Goal: Task Accomplishment & Management: Use online tool/utility

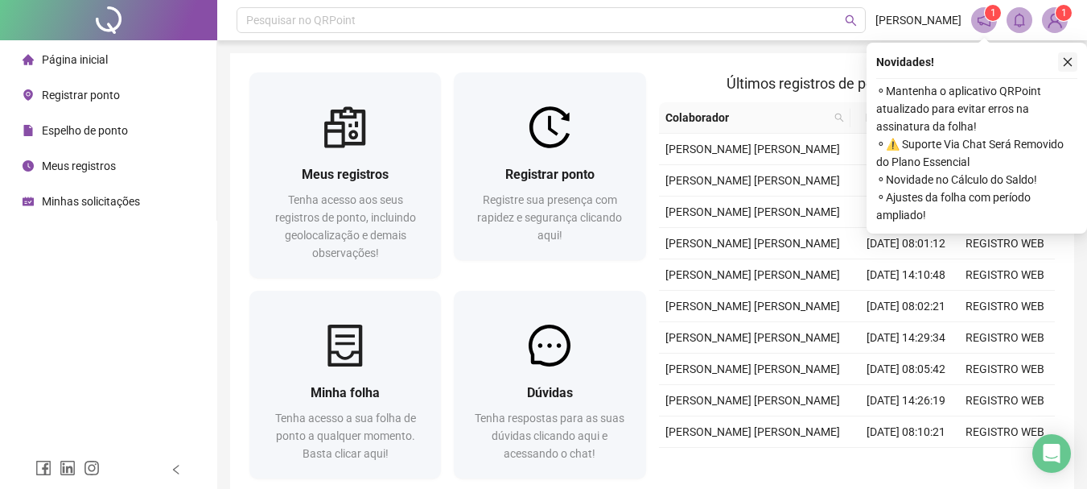
click at [1066, 64] on icon "close" at bounding box center [1068, 62] width 9 height 9
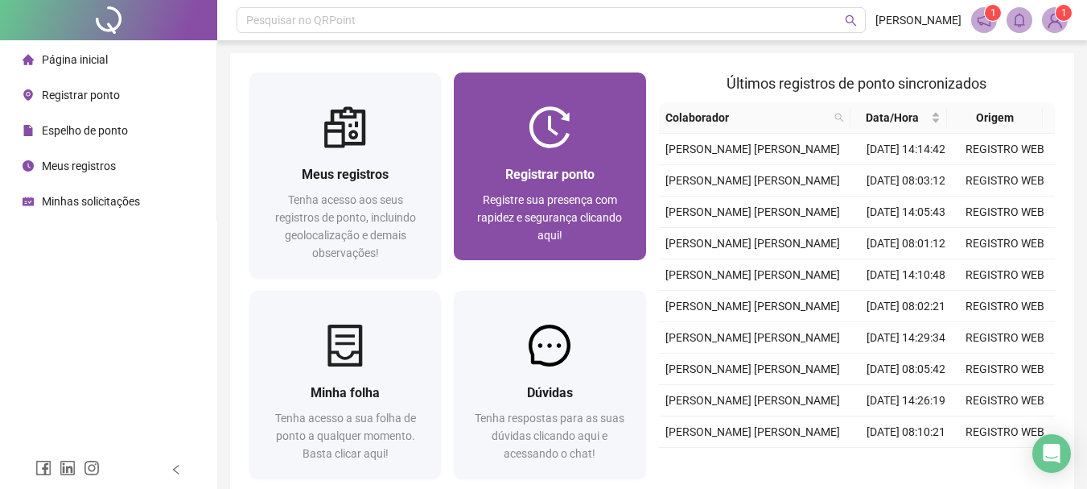
click at [596, 138] on div at bounding box center [550, 127] width 192 height 42
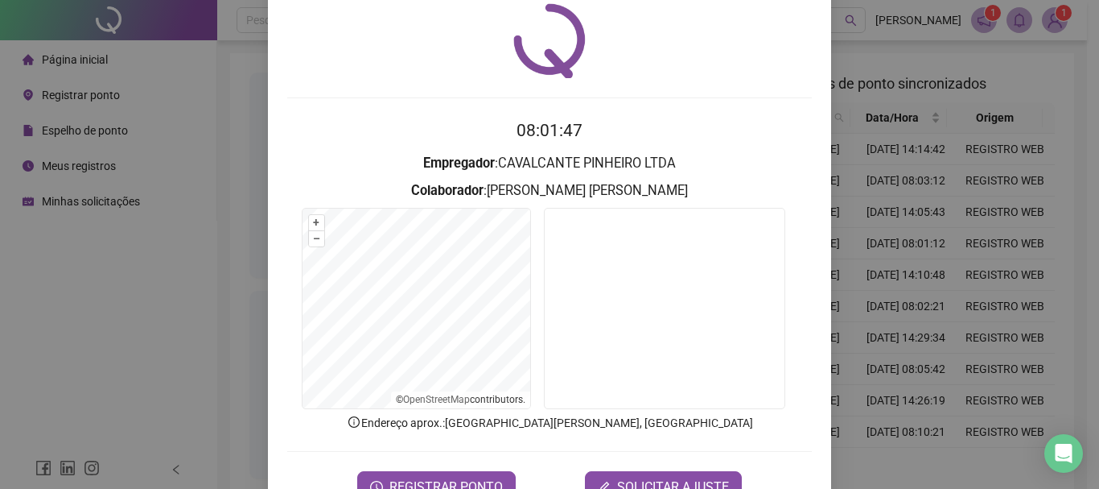
scroll to position [57, 0]
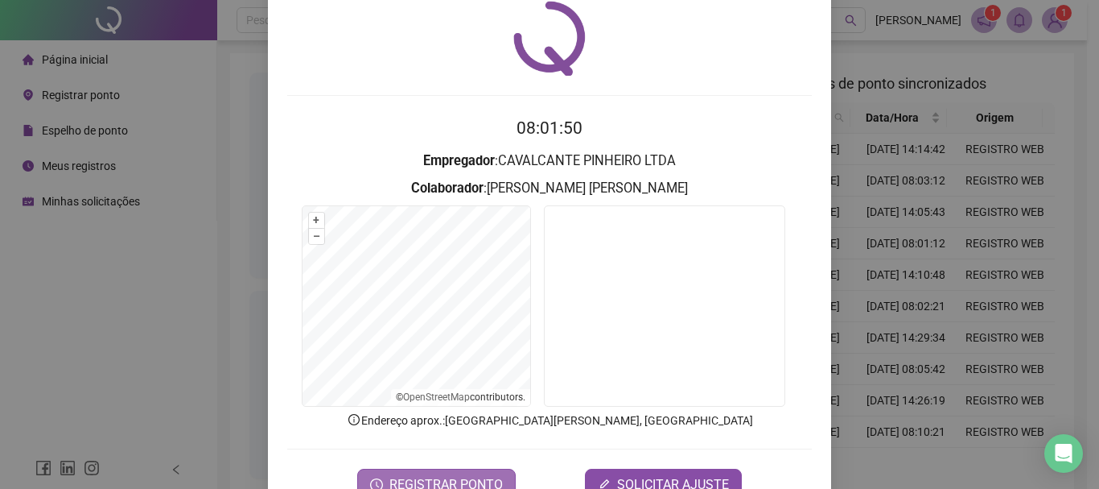
click at [461, 470] on button "REGISTRAR PONTO" at bounding box center [436, 484] width 159 height 32
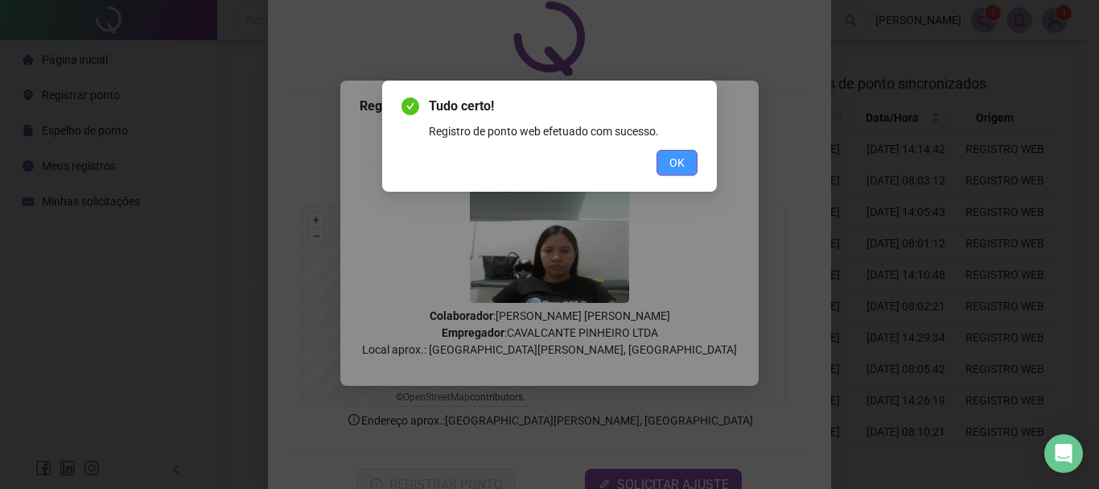
click at [672, 162] on span "OK" at bounding box center [677, 163] width 15 height 18
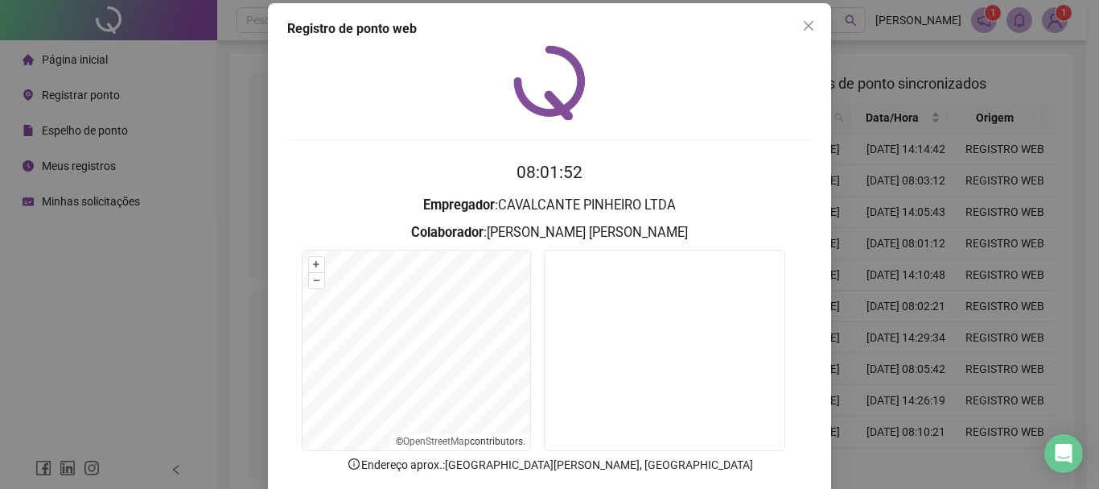
scroll to position [0, 0]
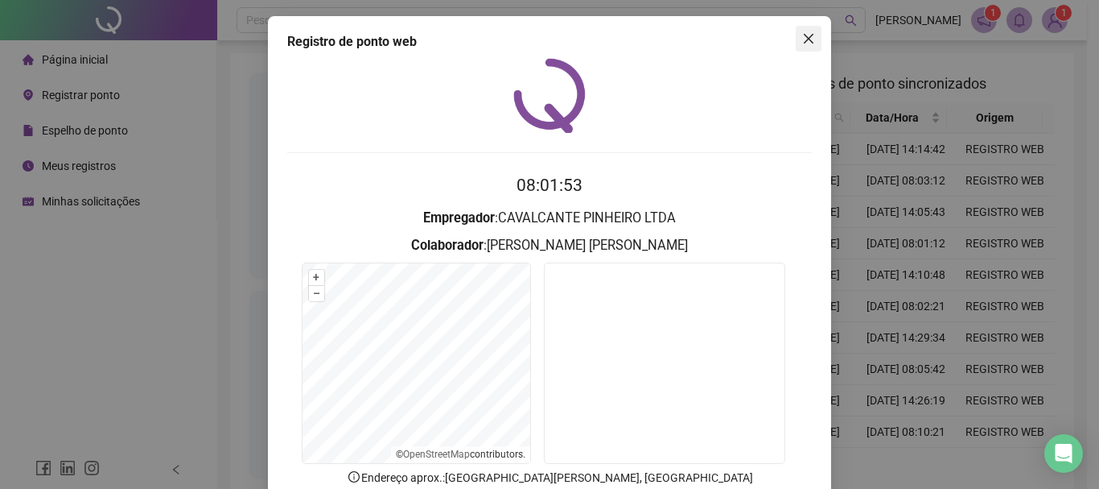
click at [802, 38] on icon "close" at bounding box center [808, 38] width 13 height 13
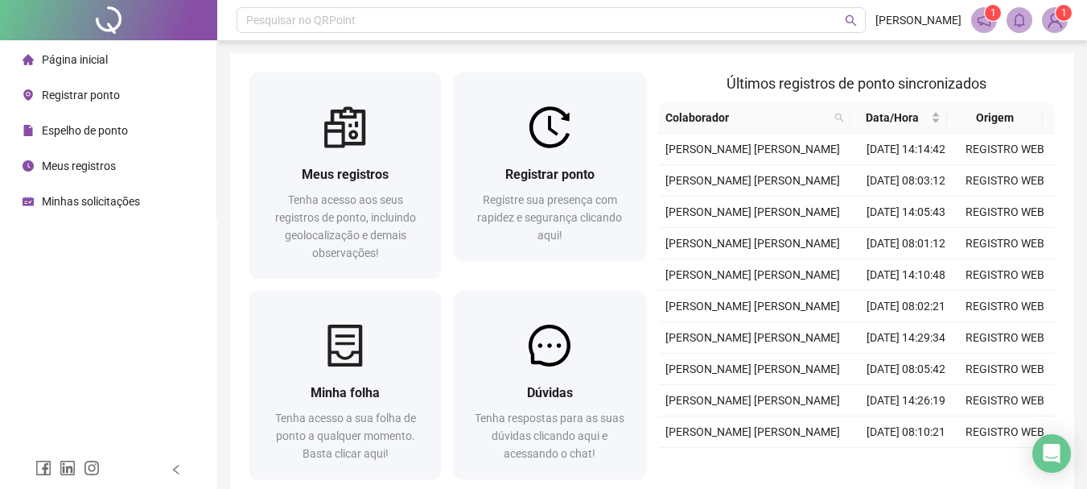
click at [1063, 16] on span "1" at bounding box center [1065, 12] width 6 height 11
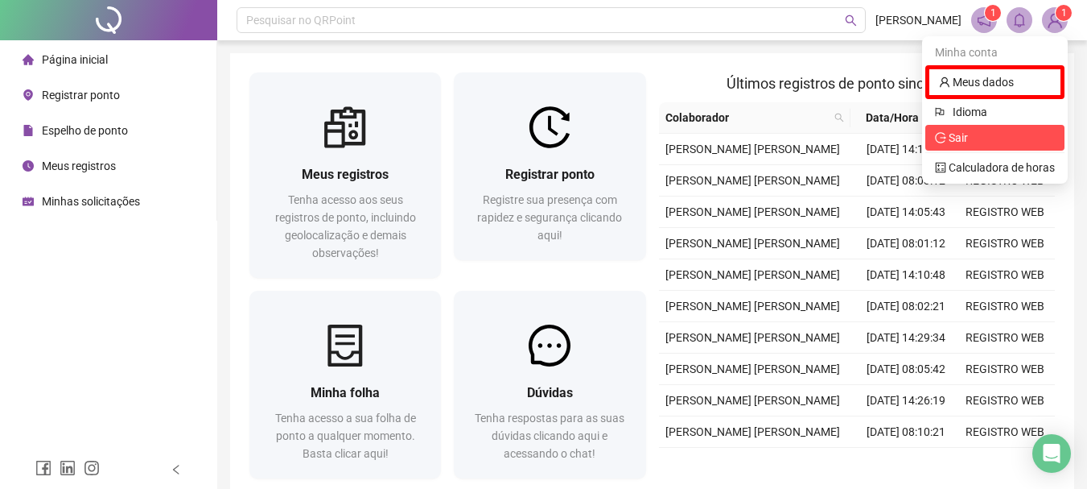
click at [957, 139] on span "Sair" at bounding box center [958, 137] width 19 height 13
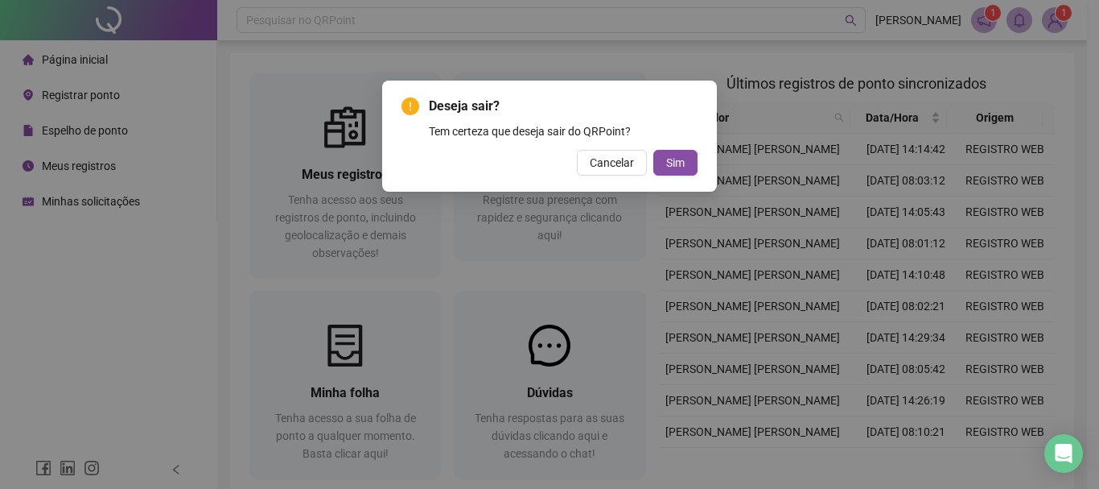
click at [703, 169] on div "Deseja sair? Tem certeza que deseja sair do QRPoint? Cancelar Sim" at bounding box center [549, 135] width 335 height 111
click at [691, 163] on button "Sim" at bounding box center [676, 163] width 44 height 26
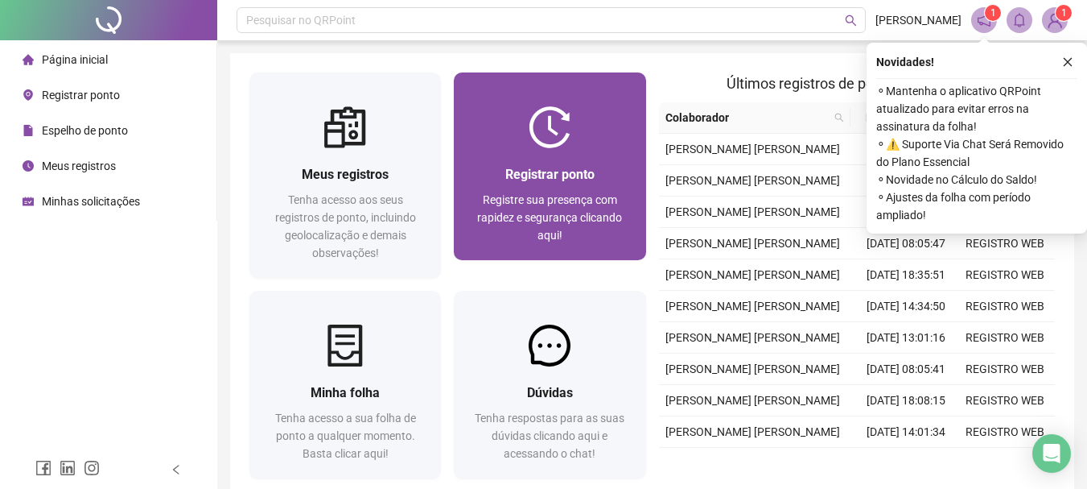
click at [593, 208] on div "Registre sua presença com rapidez e segurança clicando aqui!" at bounding box center [549, 217] width 153 height 53
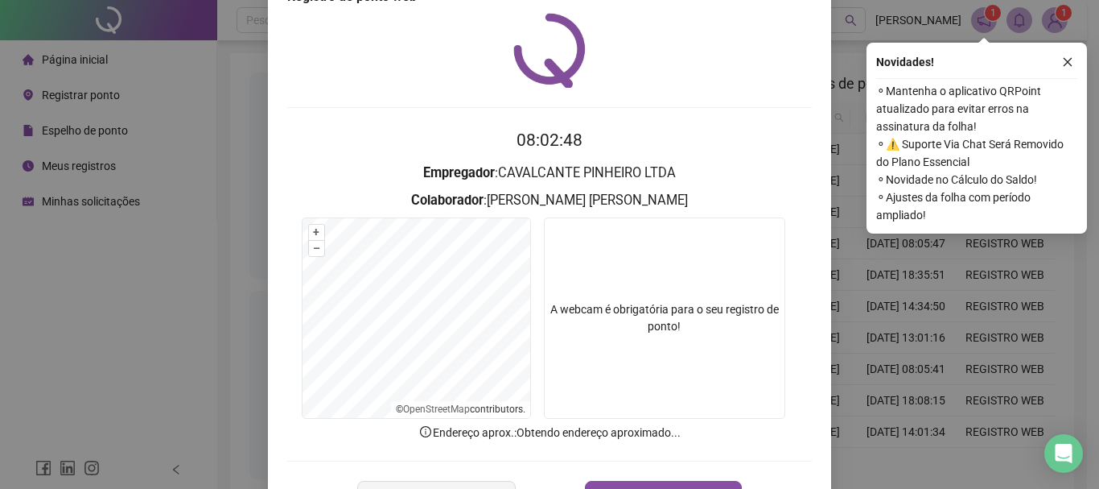
scroll to position [80, 0]
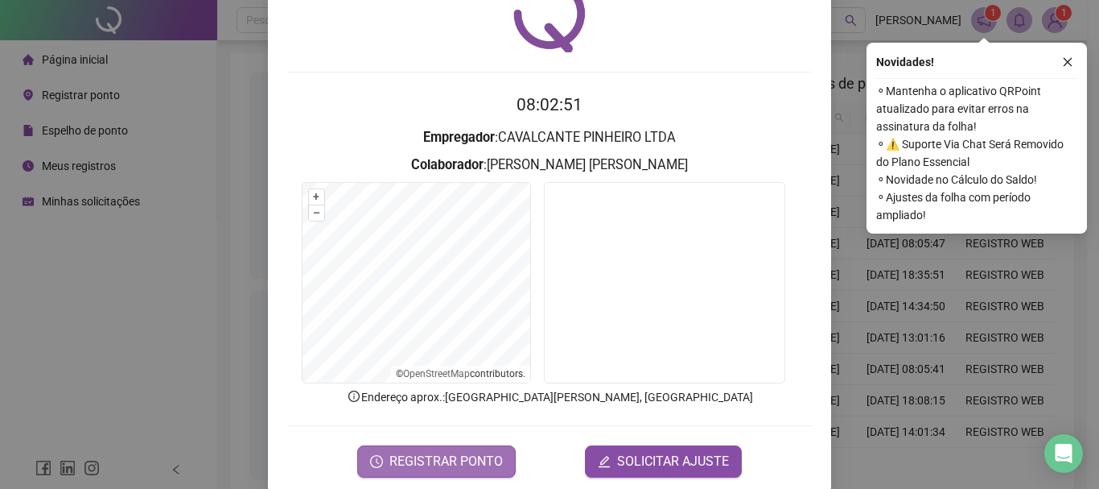
click at [442, 455] on span "REGISTRAR PONTO" at bounding box center [446, 461] width 113 height 19
